Goal: Register for event/course

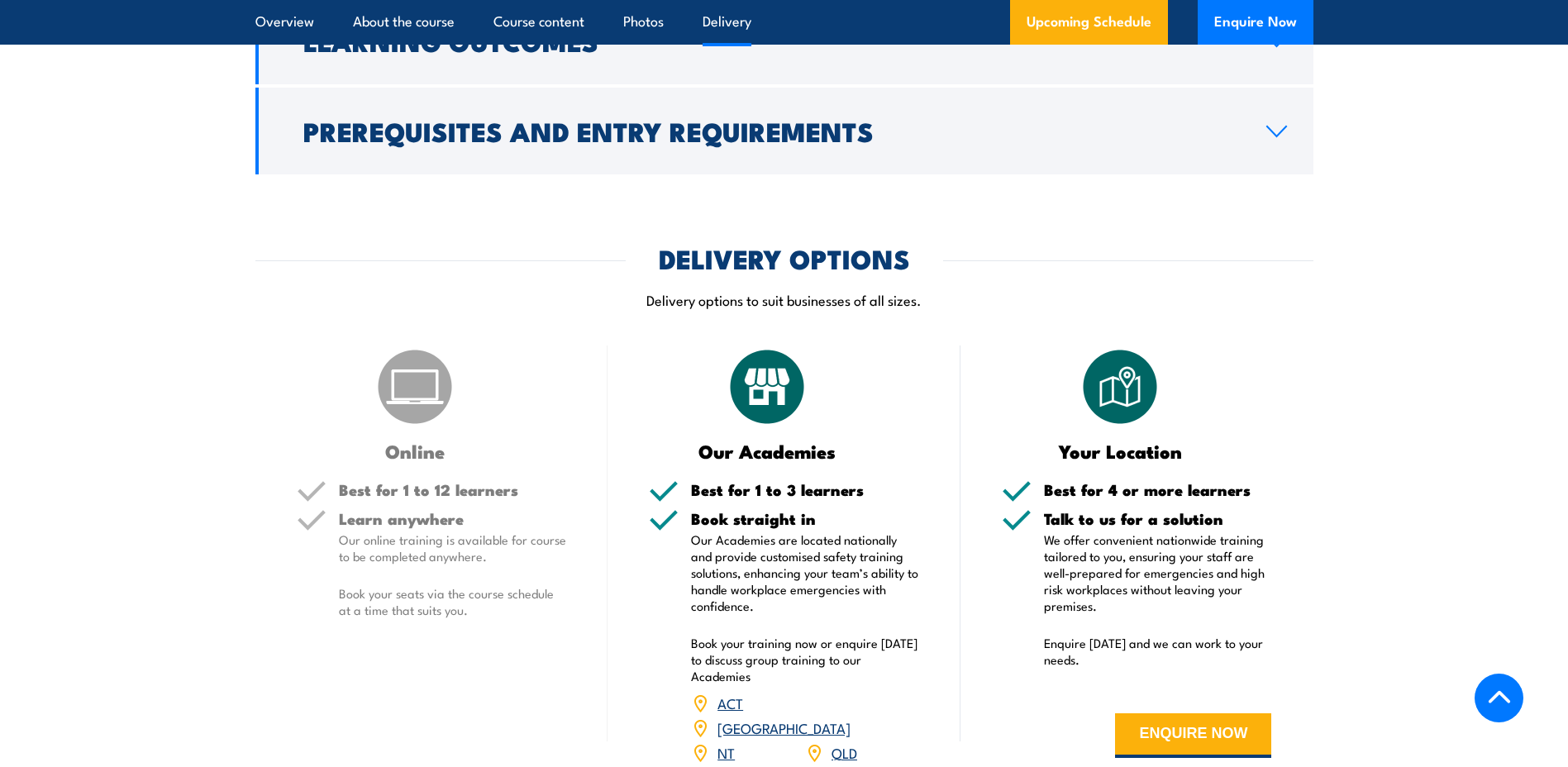
scroll to position [2066, 0]
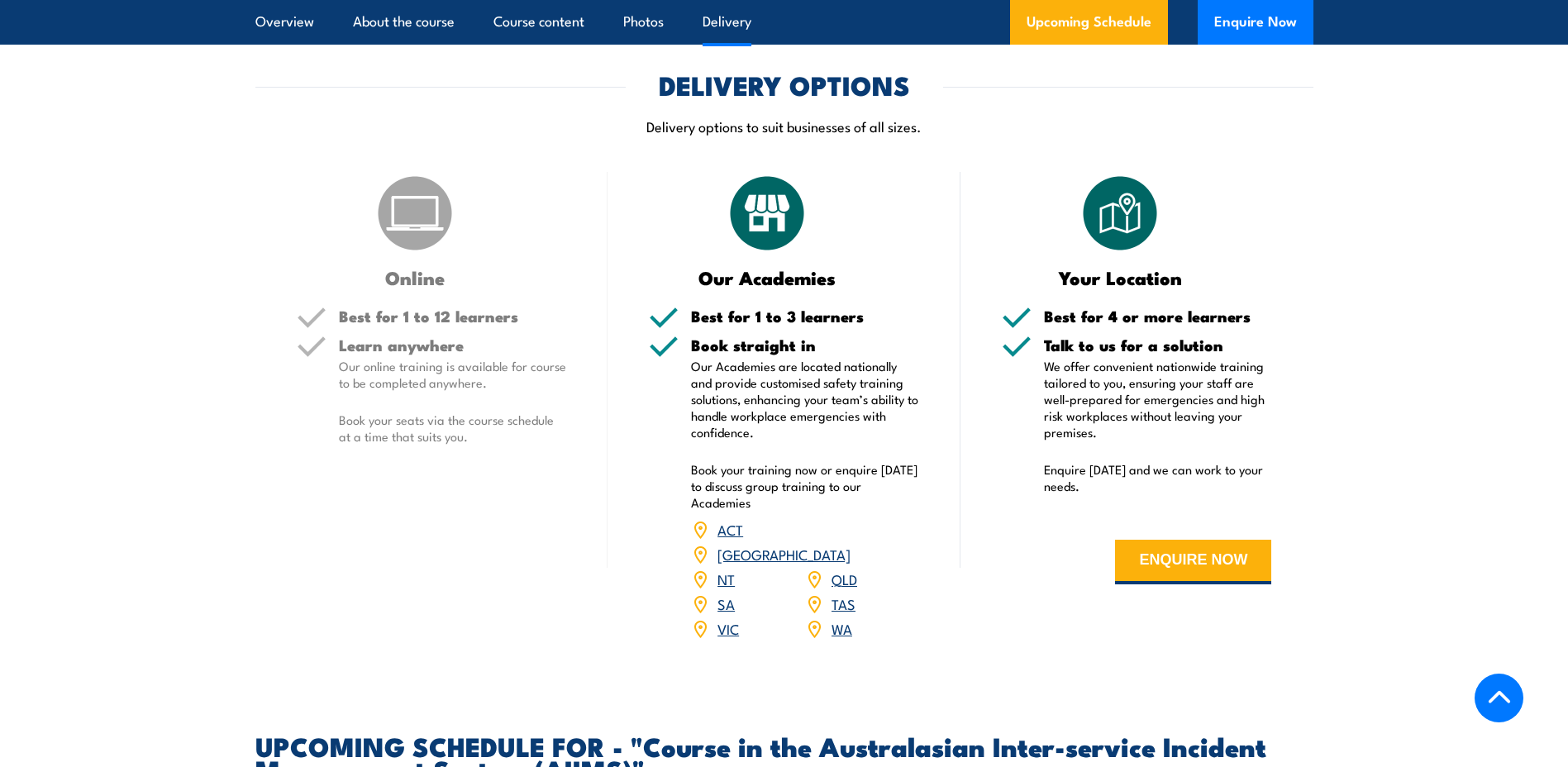
click at [839, 594] on link "TAS" at bounding box center [843, 603] width 24 height 20
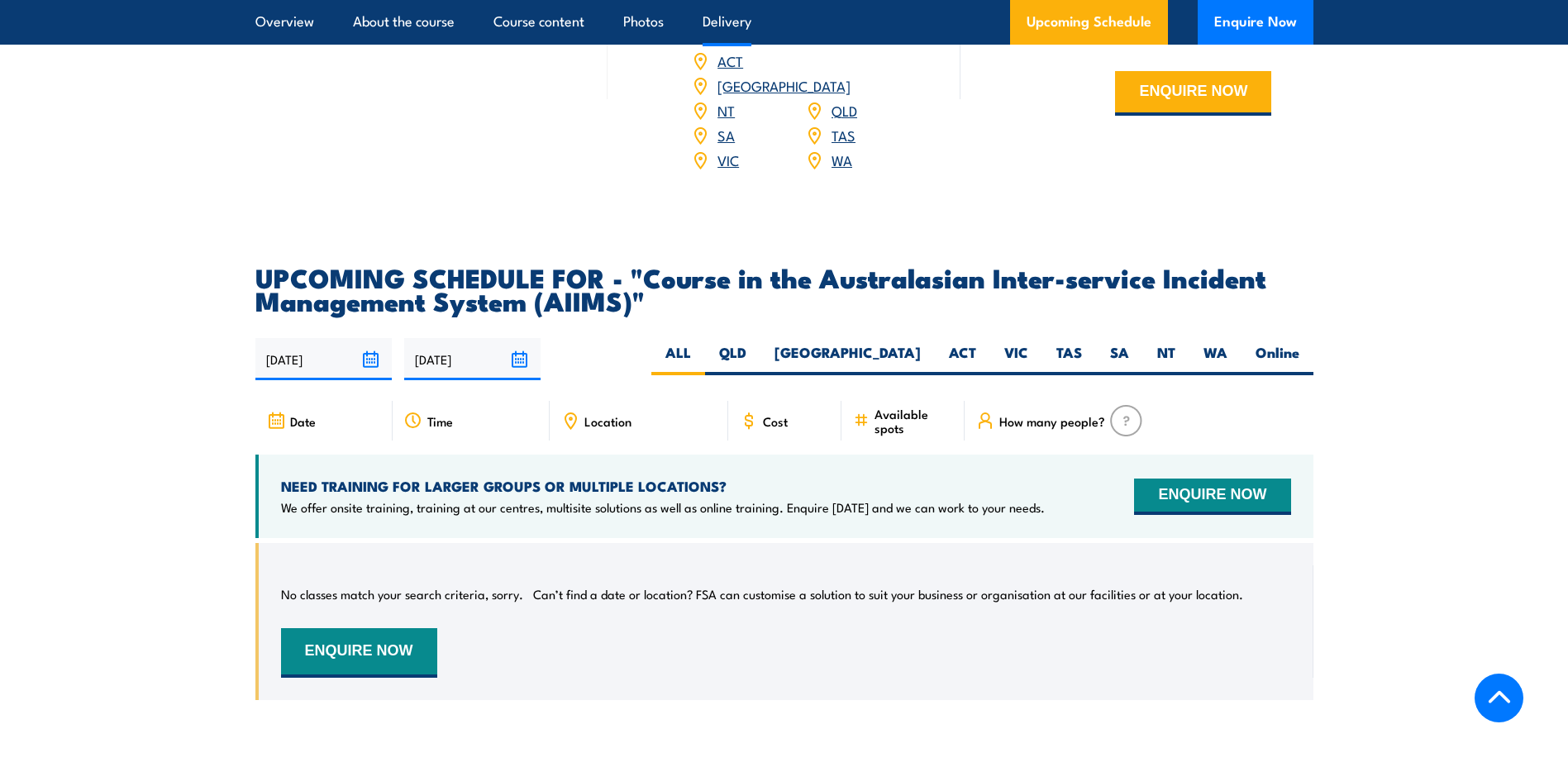
scroll to position [2728, 0]
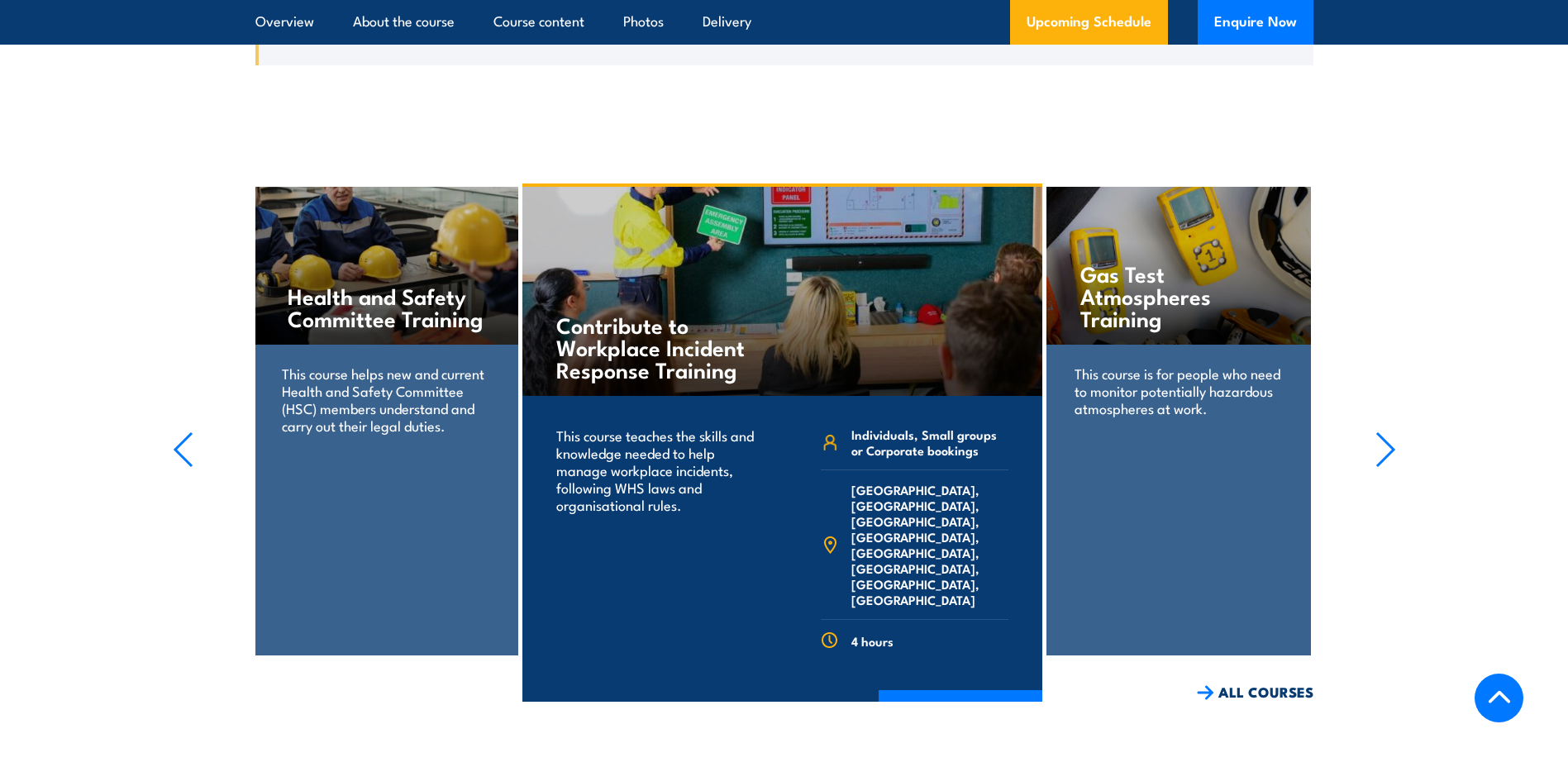
scroll to position [2674, 0]
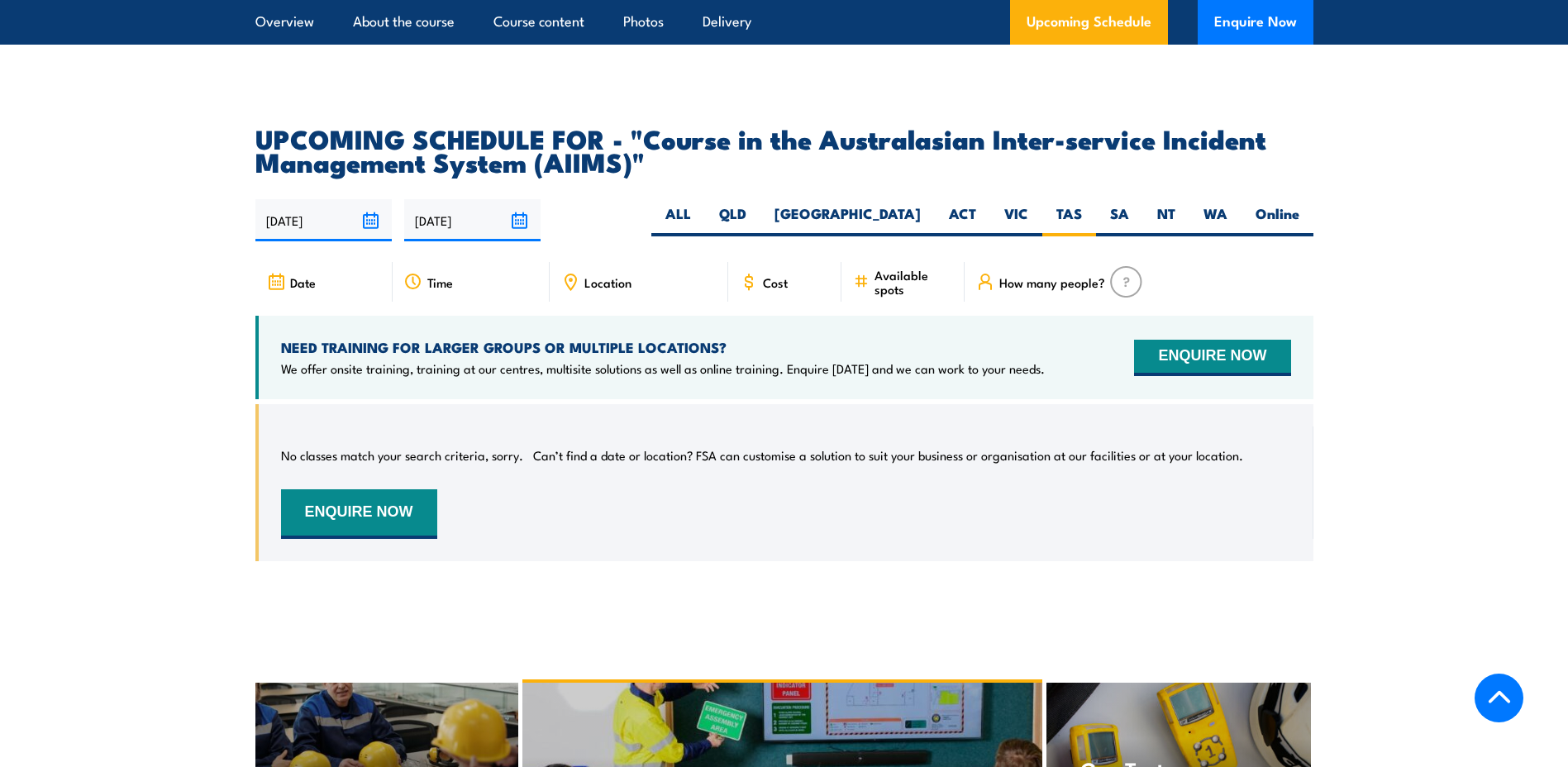
click at [777, 275] on span "Cost" at bounding box center [775, 282] width 25 height 14
click at [773, 275] on span "Cost" at bounding box center [775, 282] width 25 height 14
click at [705, 204] on label "ALL" at bounding box center [678, 220] width 53 height 32
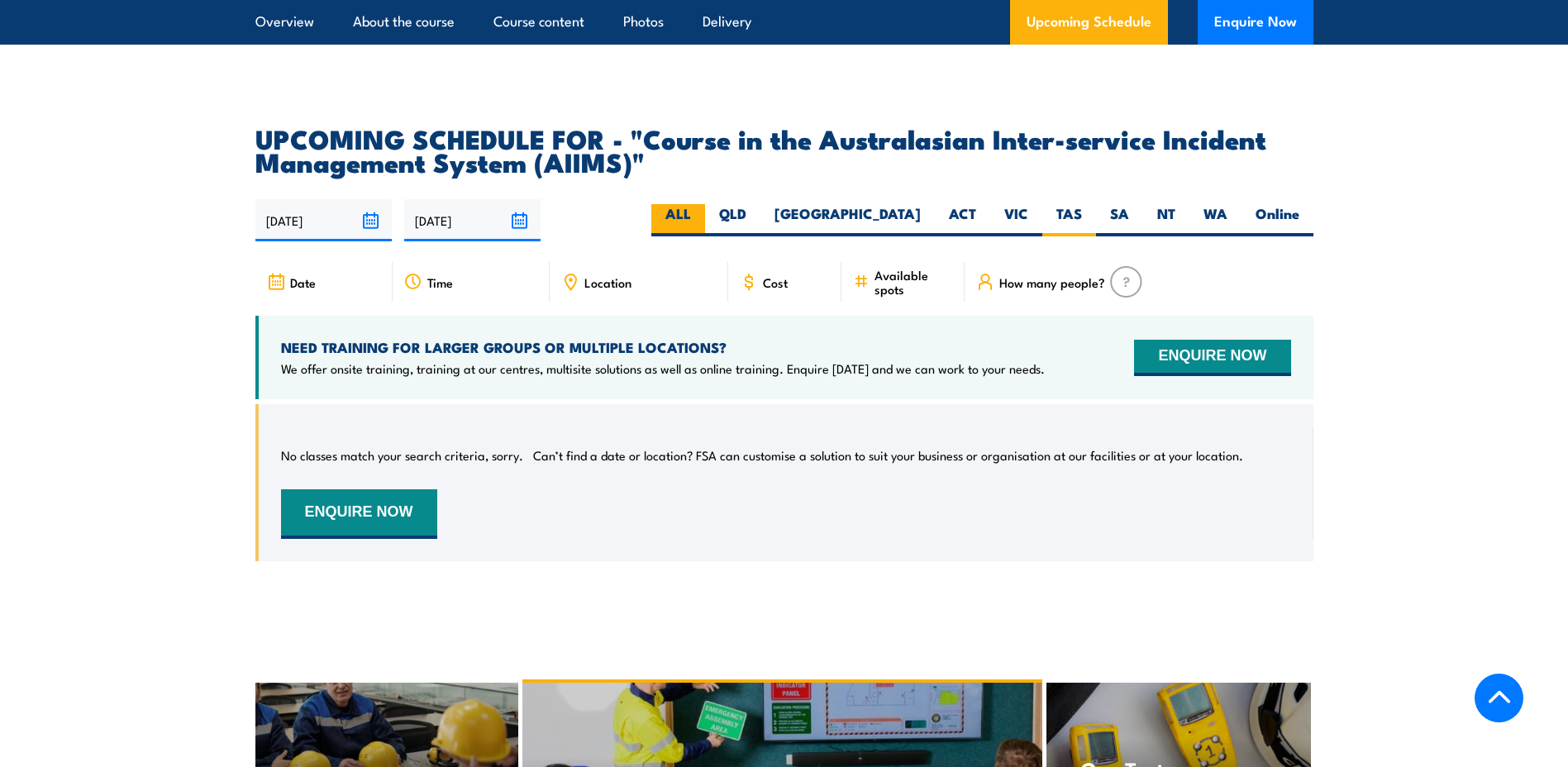
click at [702, 204] on input "ALL" at bounding box center [696, 209] width 11 height 11
radio input "true"
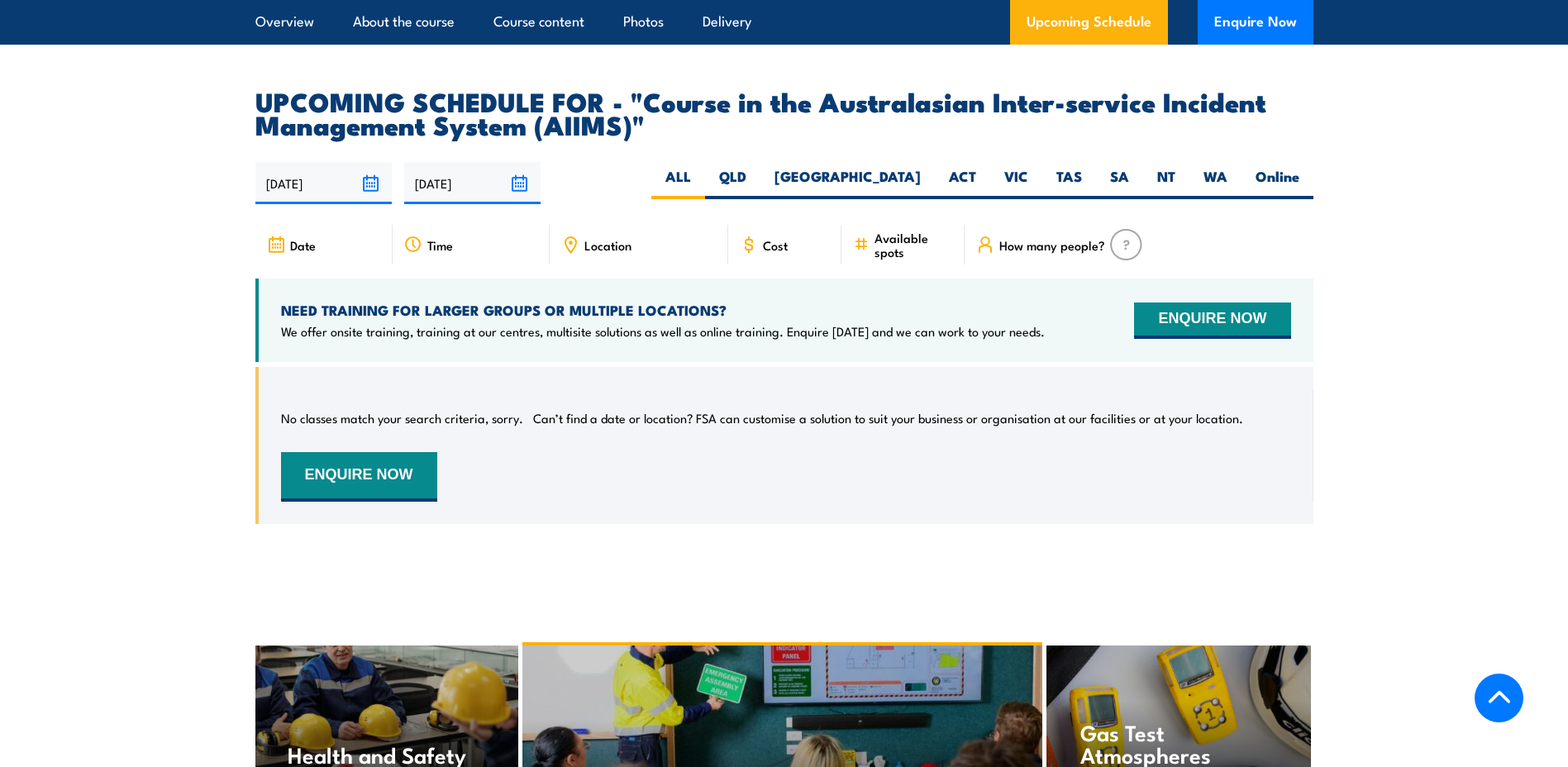
scroll to position [2674, 0]
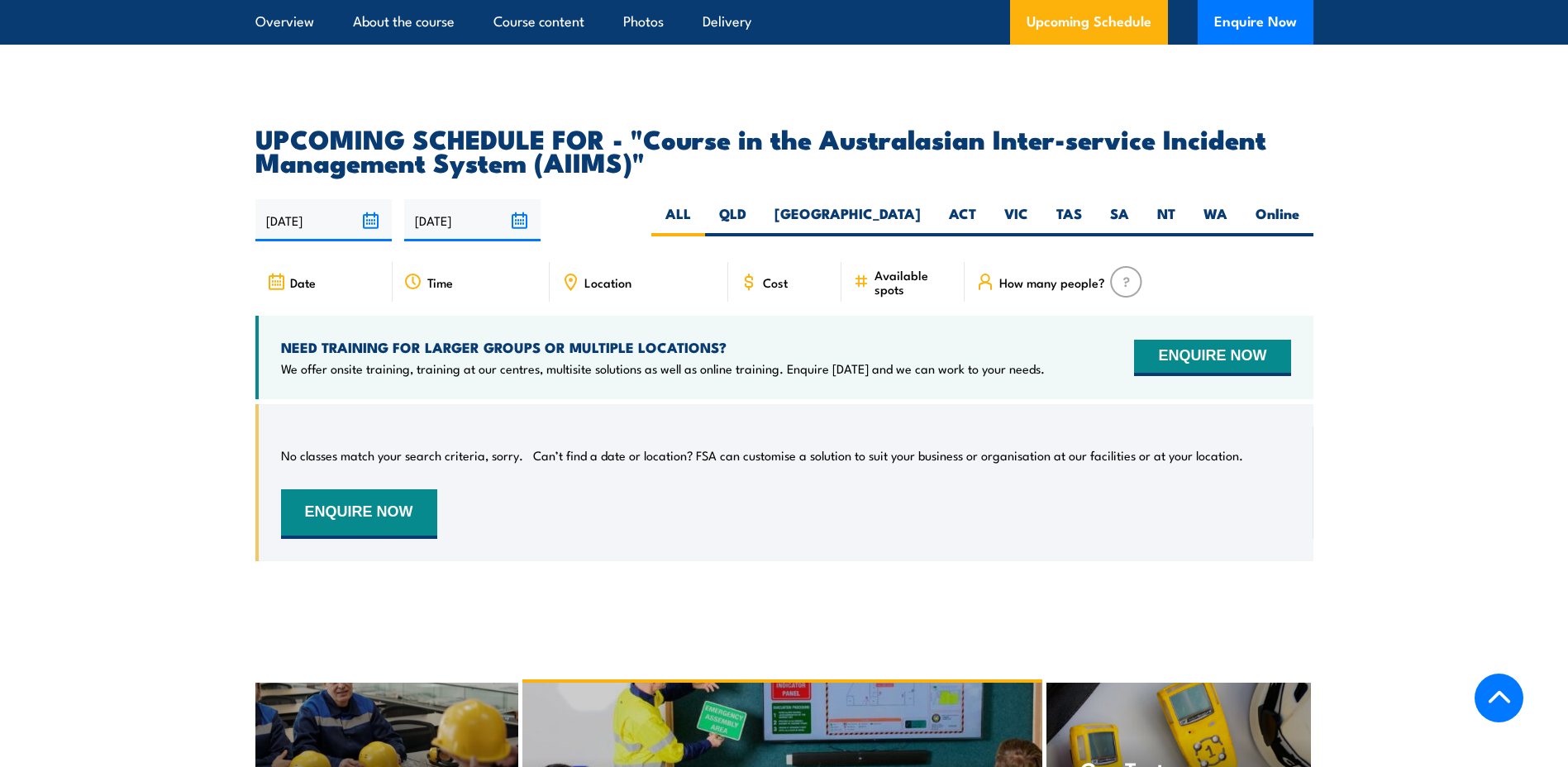
click at [370, 200] on input "[DATE]" at bounding box center [324, 221] width 137 height 42
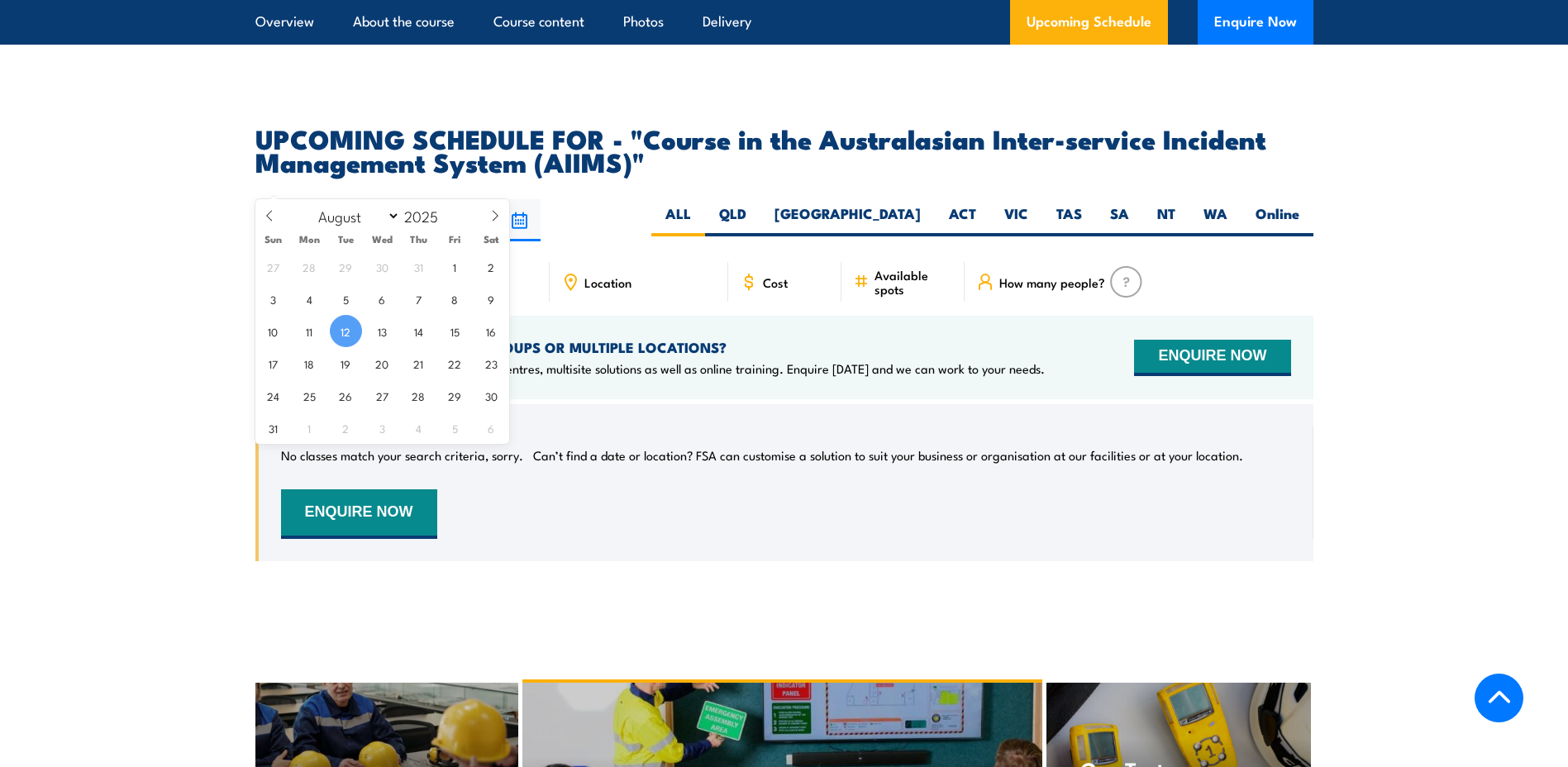
click at [519, 200] on input "[DATE]" at bounding box center [473, 221] width 137 height 42
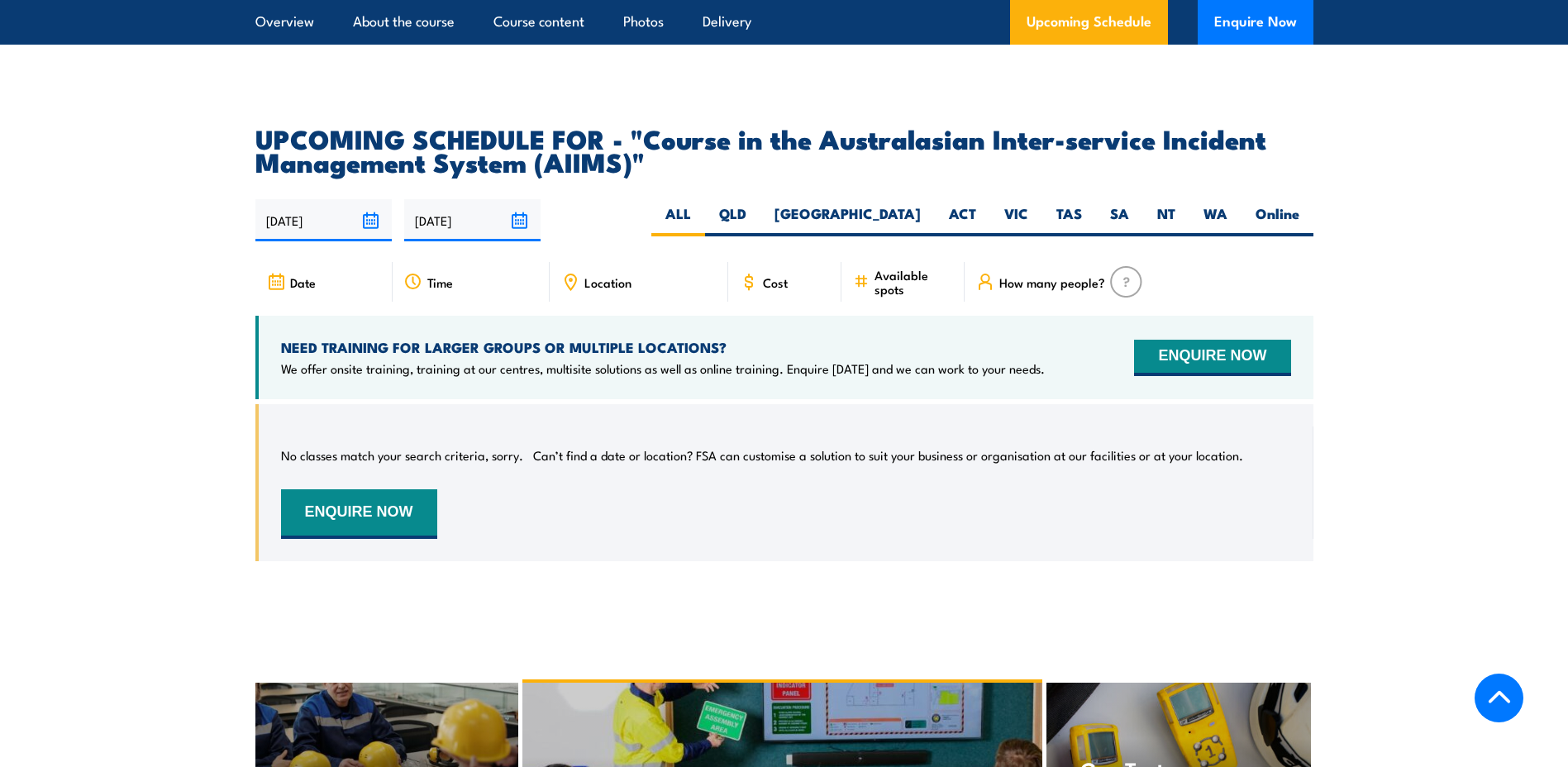
click at [556, 200] on div "[DATE] [DATE]" at bounding box center [784, 221] width 1058 height 42
click at [705, 204] on label "ALL" at bounding box center [678, 220] width 53 height 32
click at [702, 204] on input "ALL" at bounding box center [696, 209] width 11 height 11
click at [715, 455] on div "No classes match your search criteria, sorry. Can’t find a date or location? FS…" at bounding box center [786, 482] width 1010 height 112
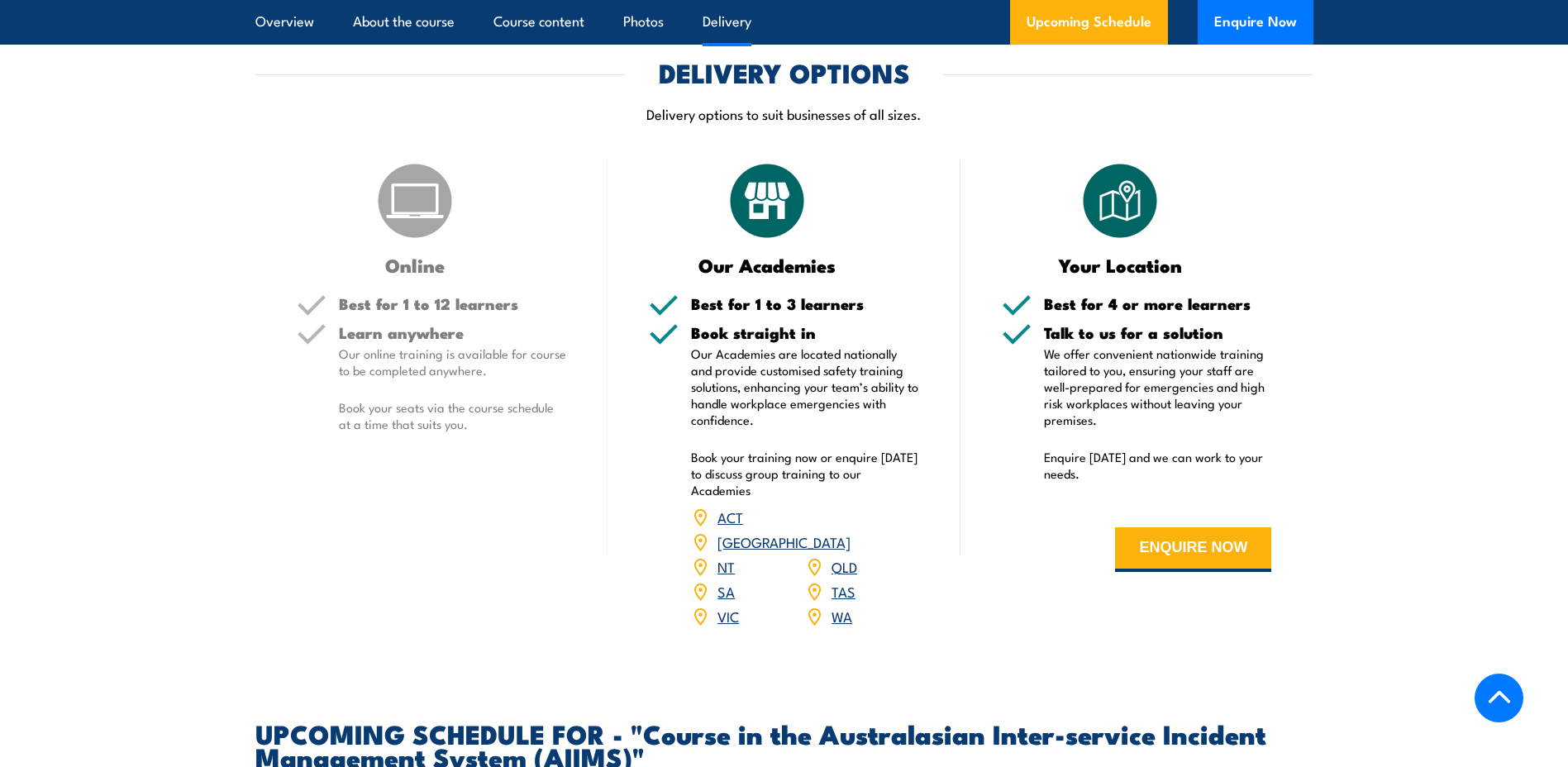
scroll to position [2013, 0]
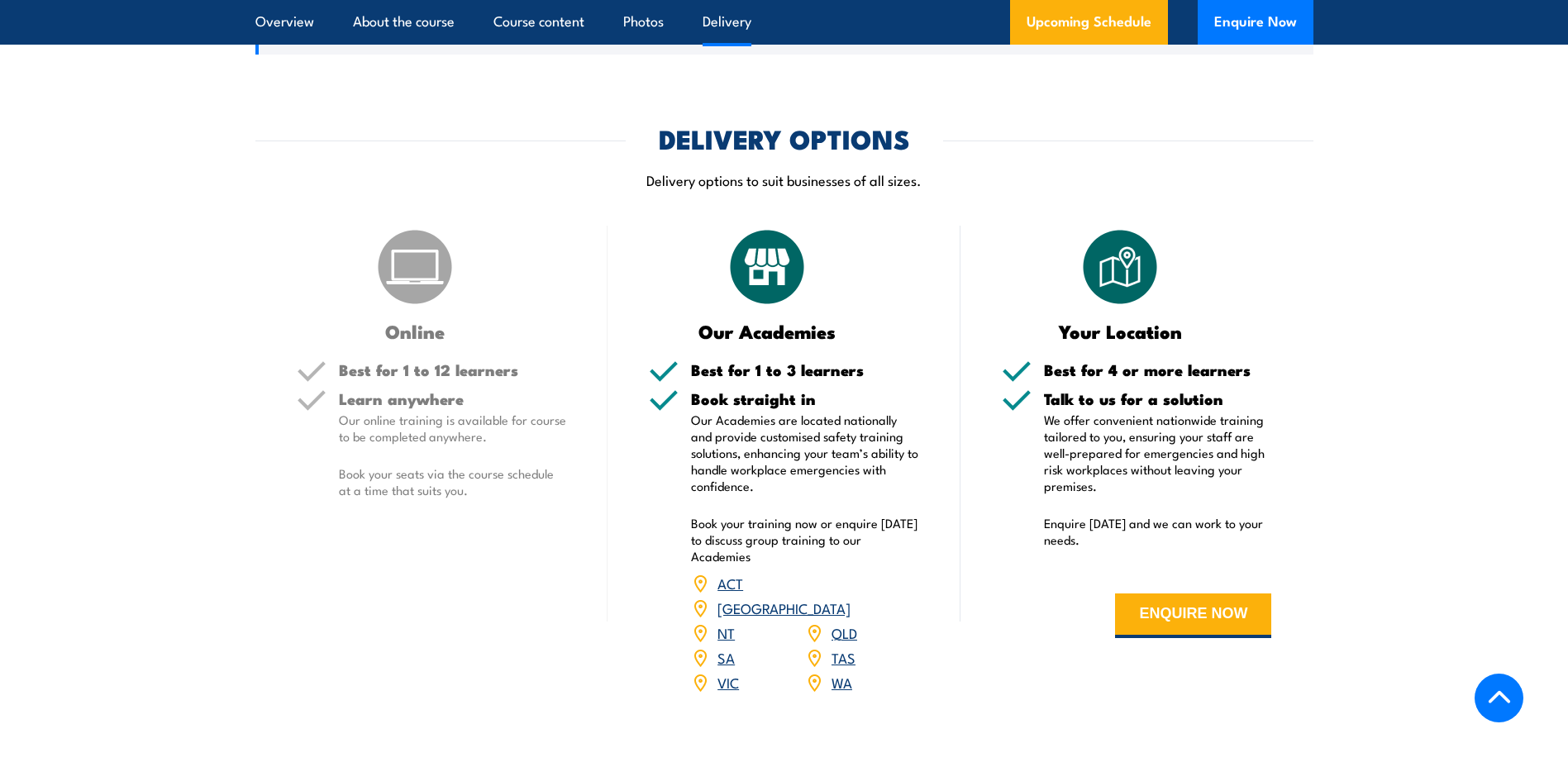
click at [717, 362] on h5 "Best for 1 to 3 learners" at bounding box center [805, 370] width 229 height 16
click at [766, 285] on img at bounding box center [767, 267] width 82 height 82
click at [1150, 594] on button "ENQUIRE NOW" at bounding box center [1193, 616] width 156 height 45
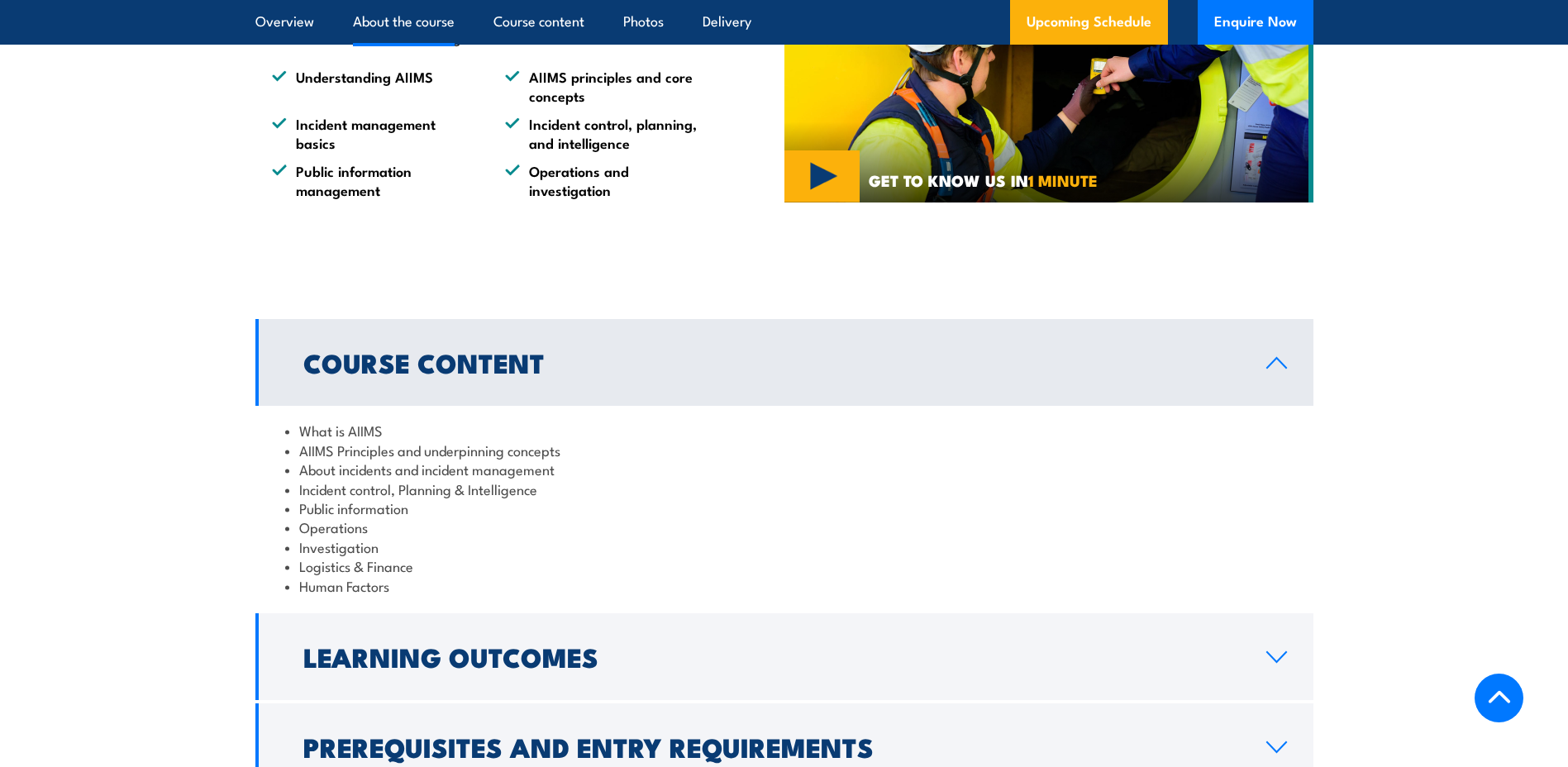
scroll to position [1278, 0]
